Goal: Task Accomplishment & Management: Use online tool/utility

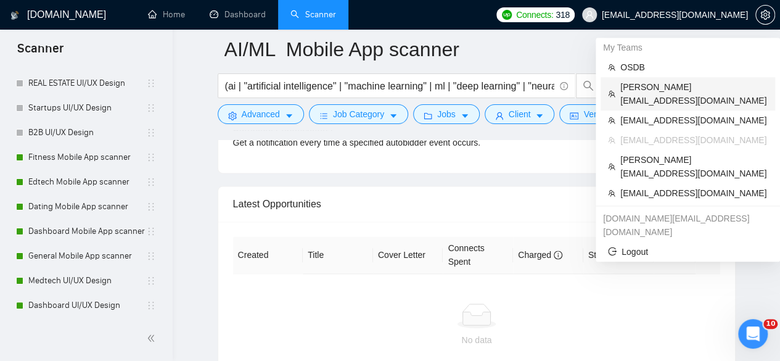
click at [691, 86] on span "[PERSON_NAME][EMAIL_ADDRESS][DOMAIN_NAME]" at bounding box center [693, 93] width 147 height 27
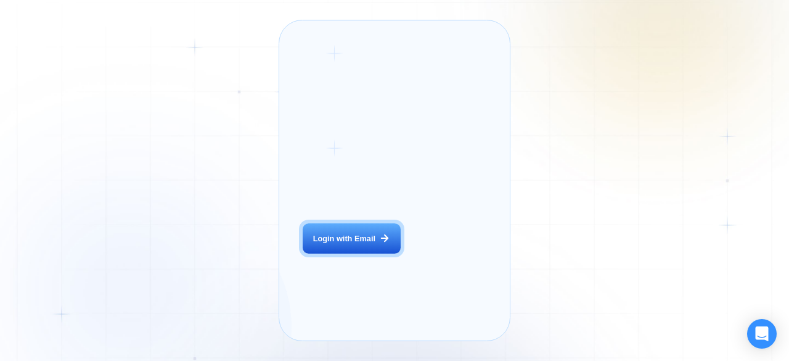
click at [359, 244] on div "Login with Email" at bounding box center [344, 238] width 62 height 11
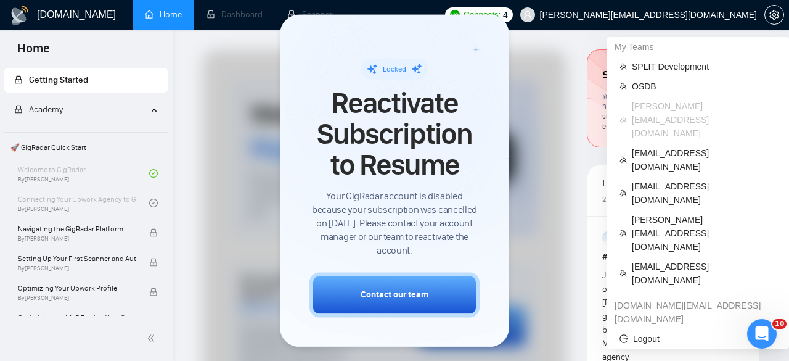
click at [682, 22] on span "[PERSON_NAME][EMAIL_ADDRESS][DOMAIN_NAME]" at bounding box center [639, 14] width 252 height 39
click at [656, 70] on span "SPLIT Development" at bounding box center [704, 67] width 145 height 14
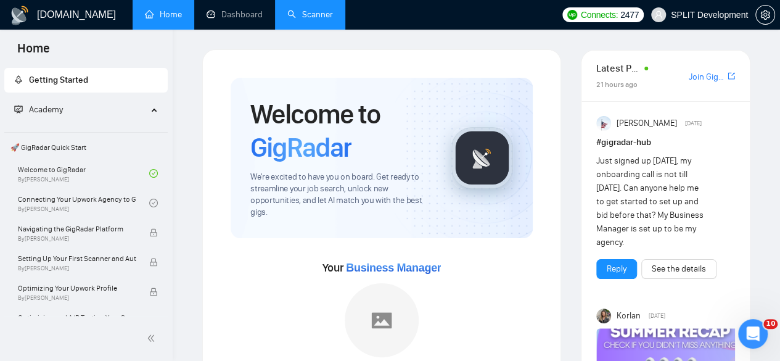
click at [322, 9] on link "Scanner" at bounding box center [310, 14] width 46 height 10
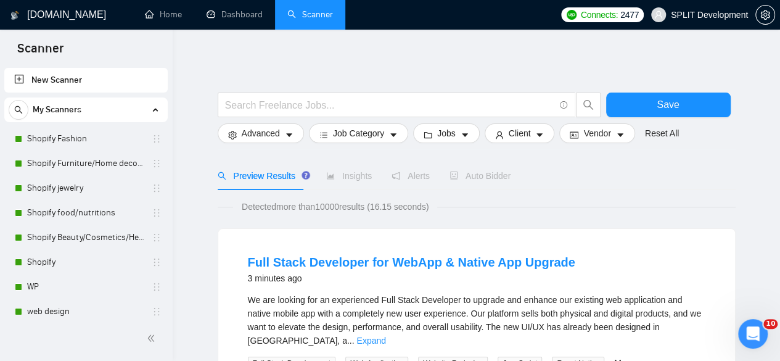
click at [96, 125] on div "My Scanners Shopify Fashion Shopify Furniture/Home decore Shopify jewelry Shopi…" at bounding box center [85, 247] width 163 height 300
click at [96, 131] on link "Shopify Fashion" at bounding box center [85, 138] width 117 height 25
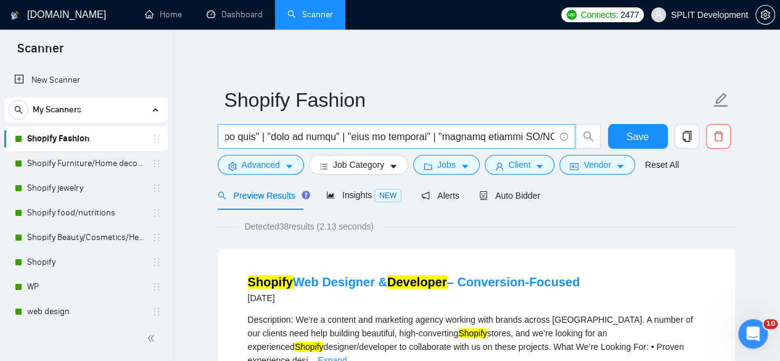
scroll to position [0, 7274]
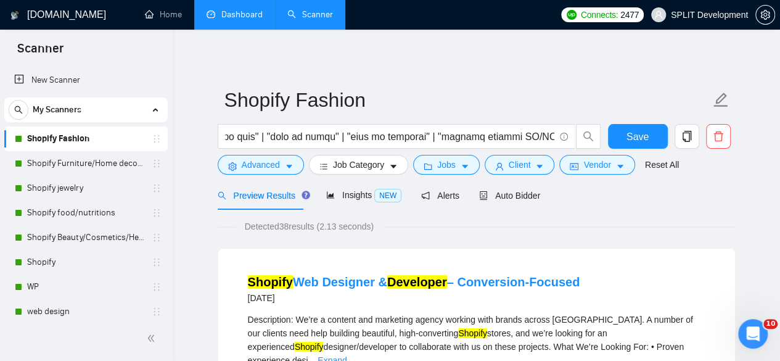
click at [235, 9] on link "Dashboard" at bounding box center [235, 14] width 56 height 10
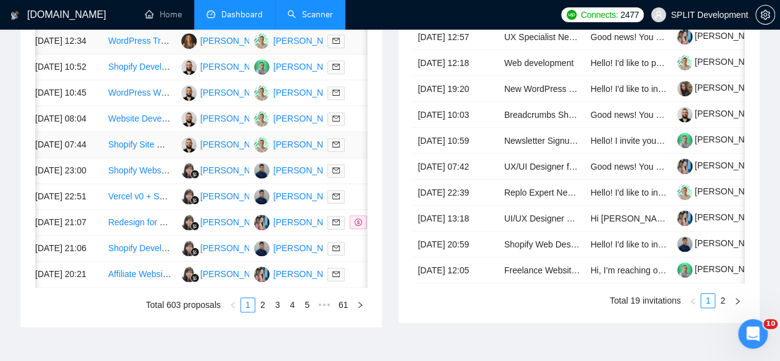
scroll to position [0, 5]
click at [94, 236] on td "01 Sep, 2025 21:07" at bounding box center [66, 223] width 73 height 26
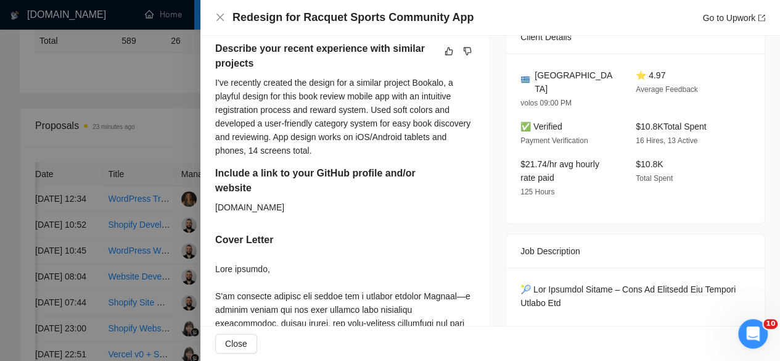
scroll to position [319, 0]
